Goal: Task Accomplishment & Management: Manage account settings

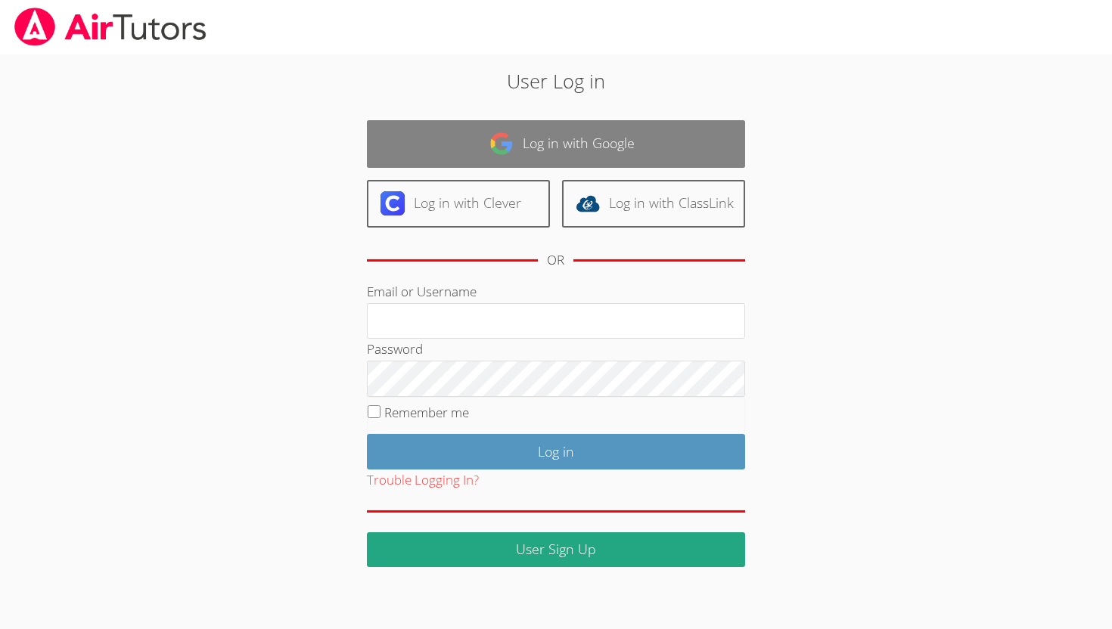
click at [529, 150] on link "Log in with Google" at bounding box center [556, 144] width 378 height 48
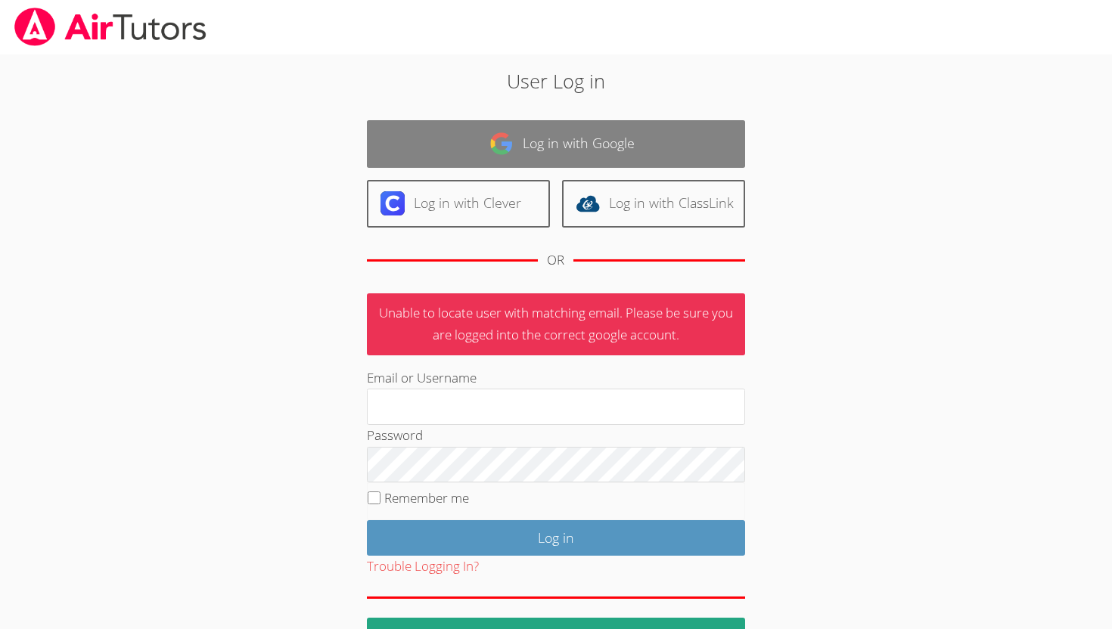
click at [610, 131] on link "Log in with Google" at bounding box center [556, 144] width 378 height 48
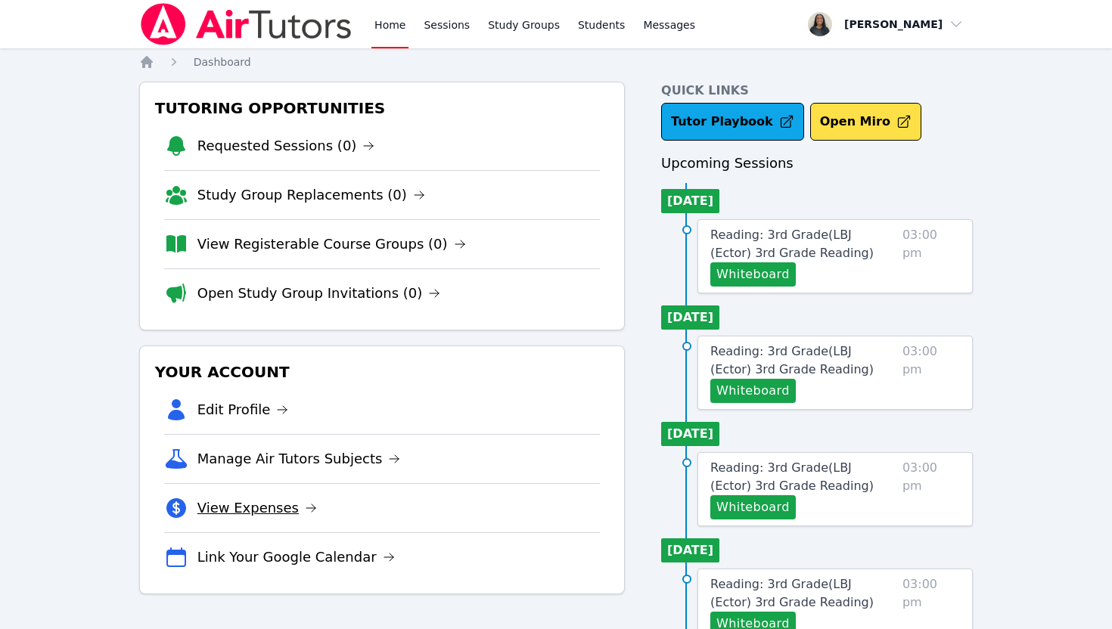
click at [263, 509] on link "View Expenses" at bounding box center [256, 508] width 119 height 21
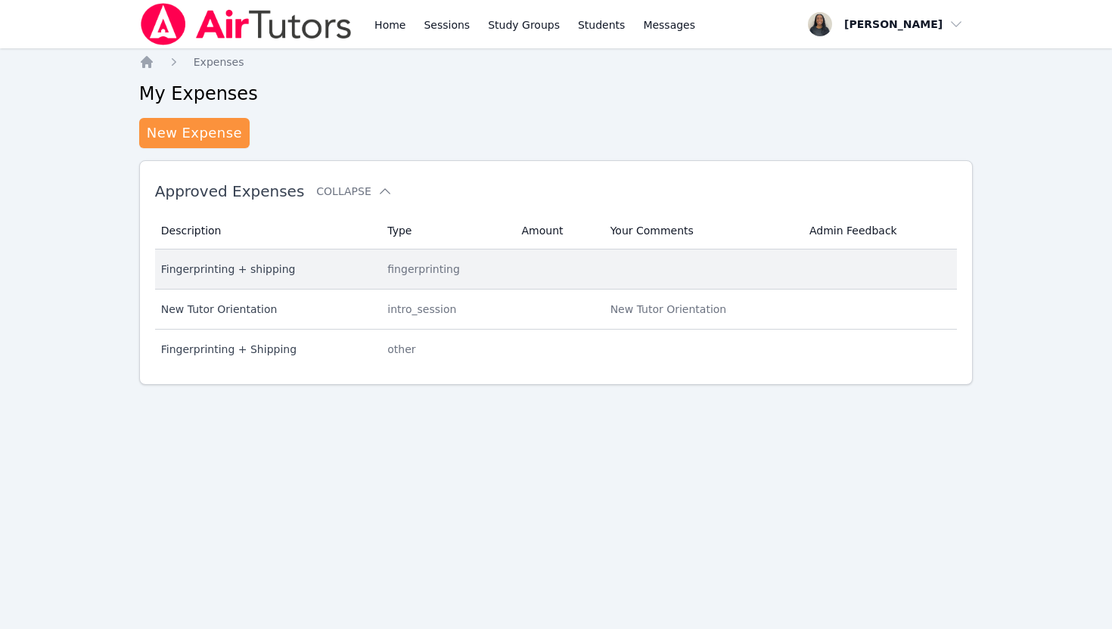
click at [396, 271] on div "fingerprinting" at bounding box center [445, 269] width 116 height 15
click at [259, 275] on div "Fingerprinting + shipping" at bounding box center [265, 269] width 209 height 15
click at [272, 270] on div "Fingerprinting + shipping" at bounding box center [265, 269] width 209 height 15
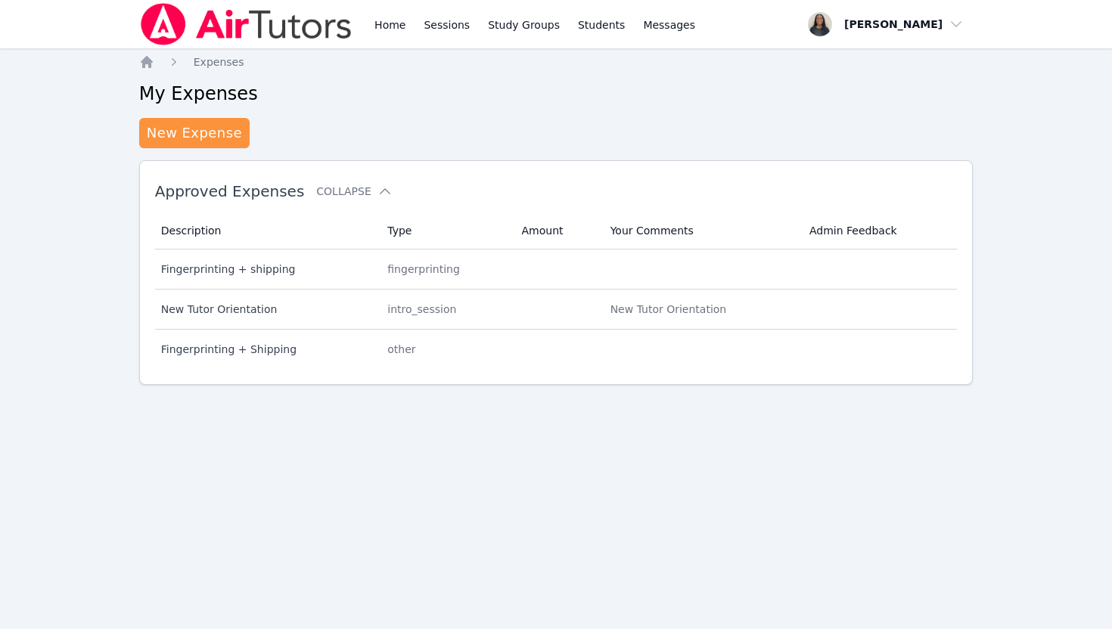
click at [517, 248] on th "Amount" at bounding box center [556, 231] width 88 height 37
click at [669, 247] on th "Your Comments" at bounding box center [700, 231] width 199 height 37
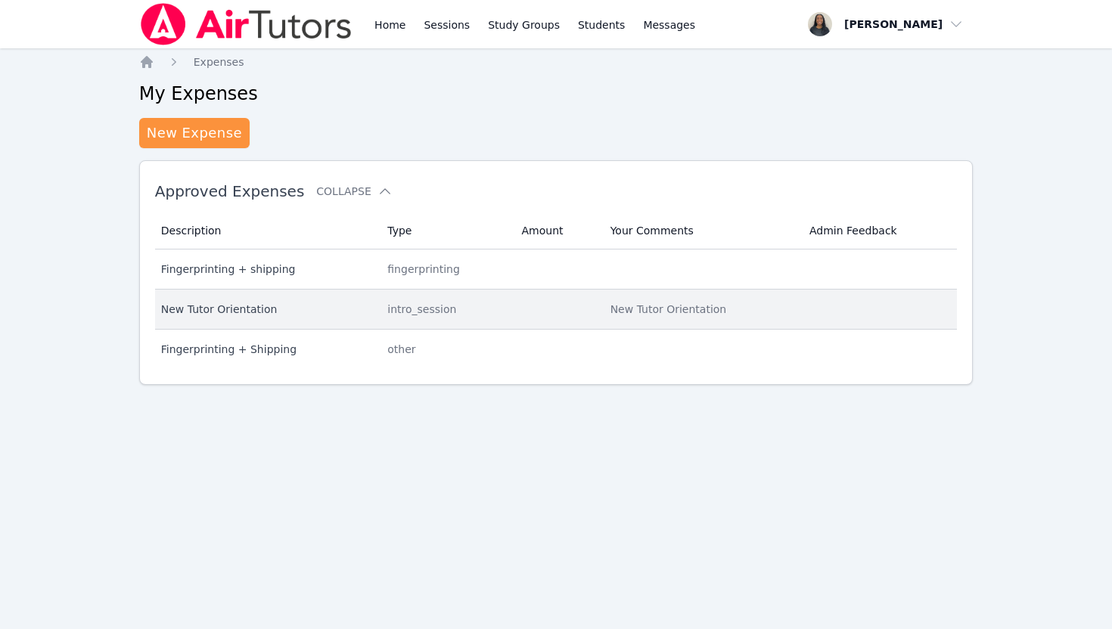
click at [601, 327] on td "Your Comments New Tutor Orientation" at bounding box center [700, 310] width 199 height 40
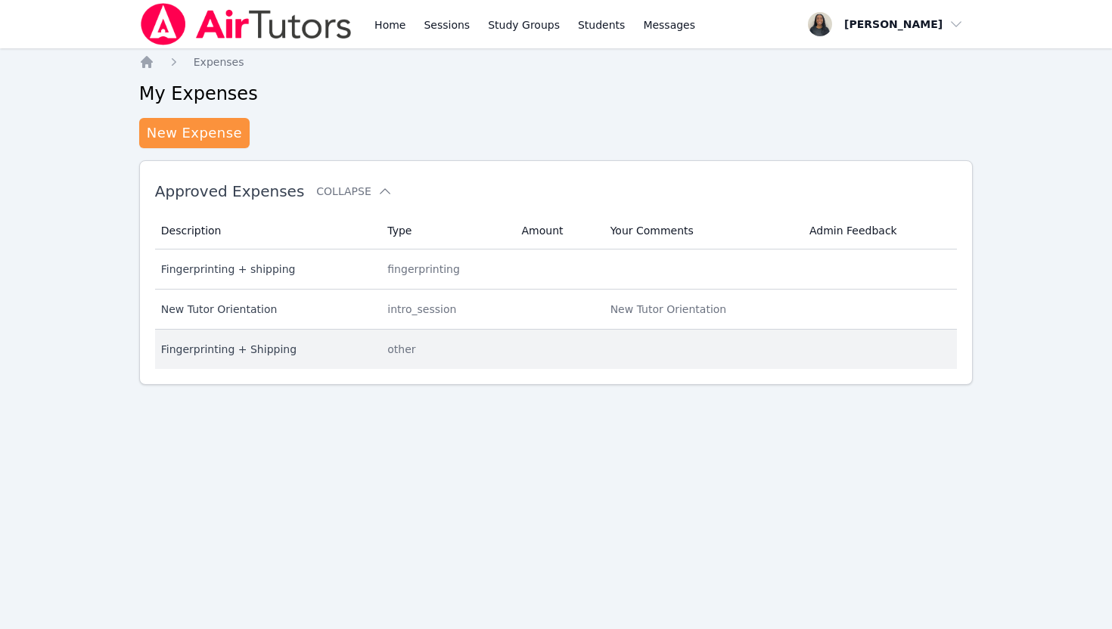
click at [399, 354] on div "other" at bounding box center [445, 349] width 116 height 15
click at [254, 352] on div "Fingerprinting + Shipping" at bounding box center [265, 349] width 209 height 15
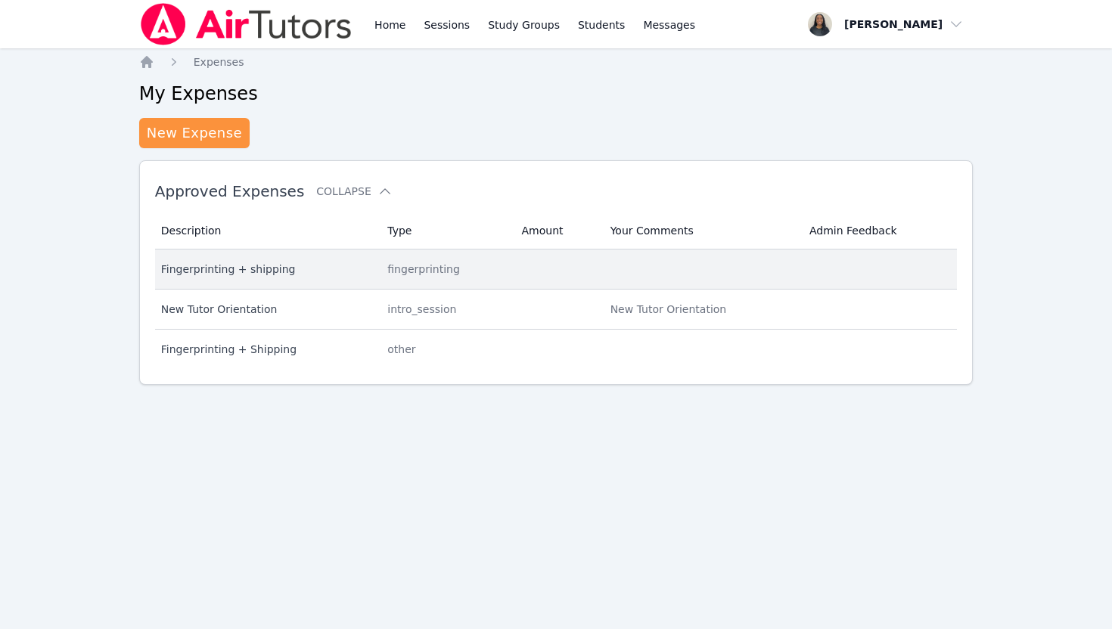
click at [247, 262] on div "Fingerprinting + shipping" at bounding box center [265, 269] width 209 height 15
click at [251, 262] on div "Fingerprinting + shipping" at bounding box center [265, 269] width 209 height 15
click at [336, 250] on table "Description Type Amount Your Comments Admin Feedback Description Fingerprinting…" at bounding box center [556, 291] width 802 height 157
click at [720, 251] on td "Your Comments" at bounding box center [700, 270] width 199 height 40
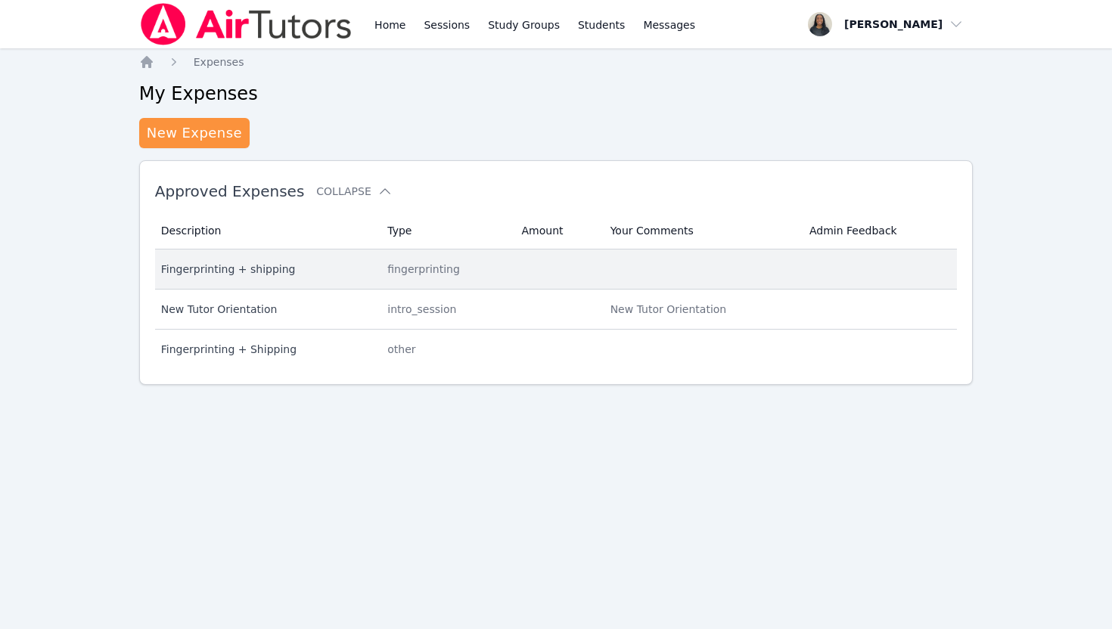
click at [446, 275] on div "fingerprinting" at bounding box center [445, 269] width 116 height 15
click at [250, 278] on td "Description Fingerprinting + shipping" at bounding box center [267, 270] width 224 height 40
click at [251, 278] on td "Description Fingerprinting + shipping" at bounding box center [267, 270] width 224 height 40
click at [251, 275] on div "Fingerprinting + shipping" at bounding box center [265, 269] width 209 height 15
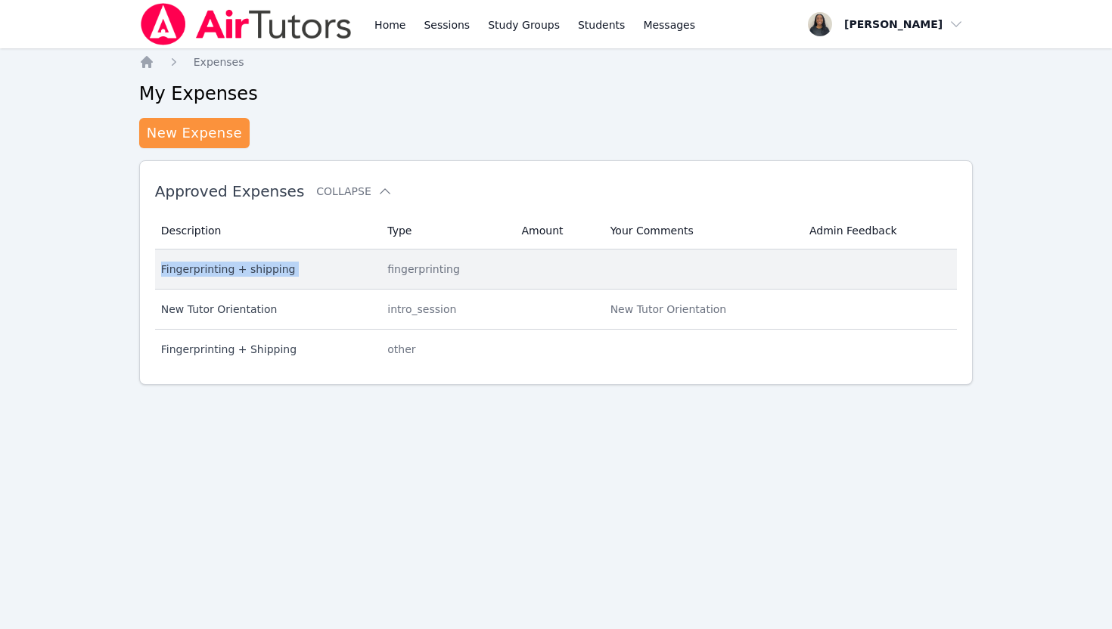
click at [251, 275] on div "Fingerprinting + shipping" at bounding box center [265, 269] width 209 height 15
click at [247, 273] on div "Fingerprinting + shipping" at bounding box center [265, 269] width 209 height 15
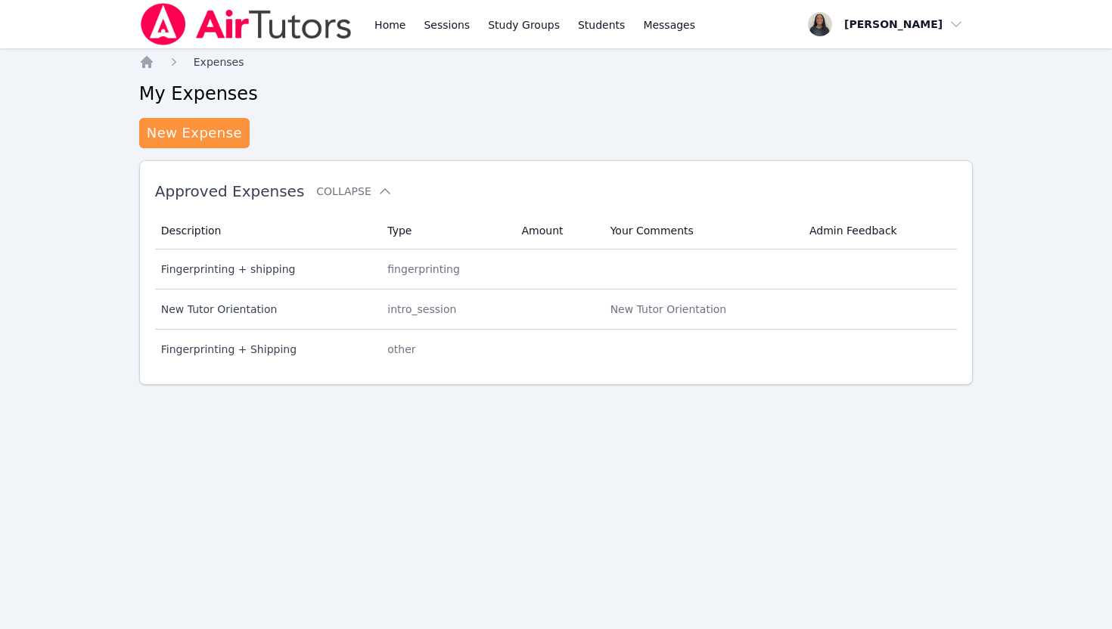
click at [219, 57] on span "Expenses" at bounding box center [219, 62] width 51 height 12
